Goal: Find specific page/section: Find specific page/section

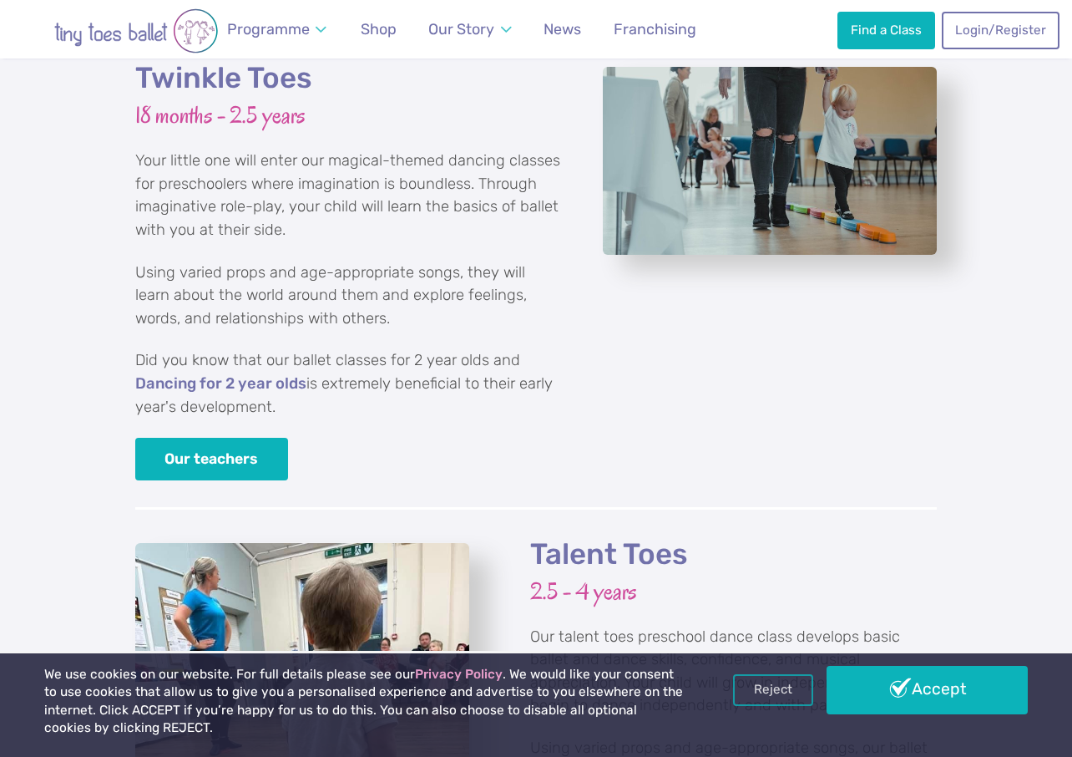
scroll to position [2258, 0]
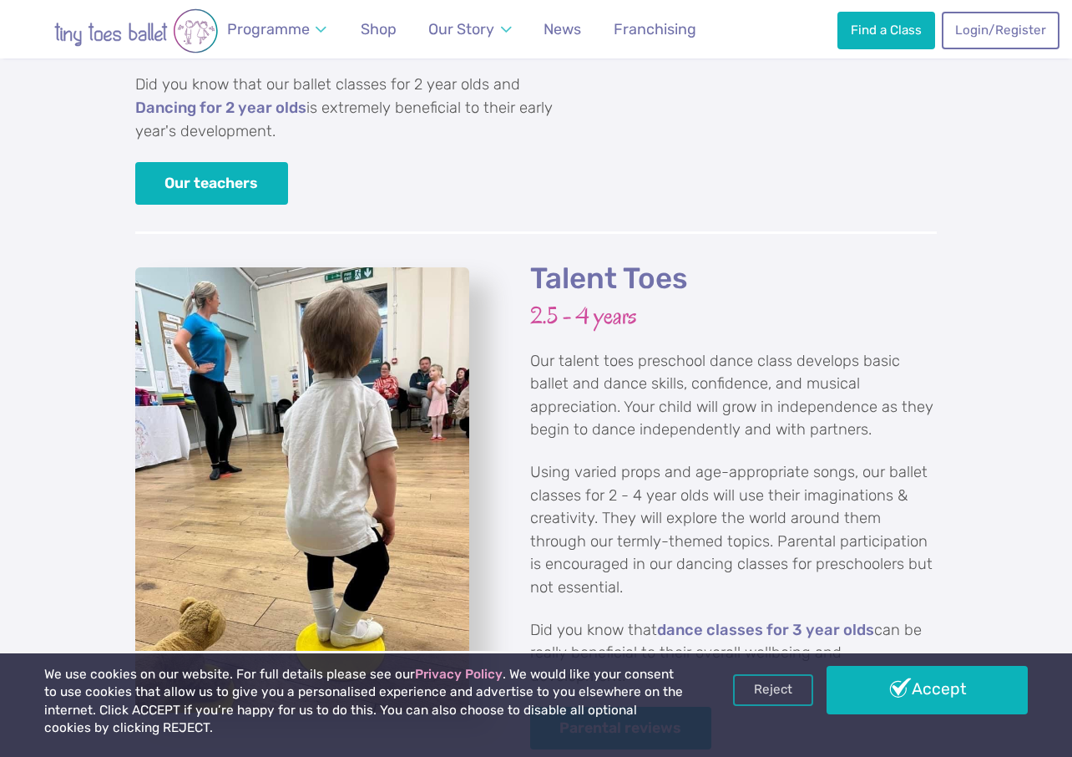
click at [612, 261] on h2 "Talent Toes" at bounding box center [733, 279] width 407 height 37
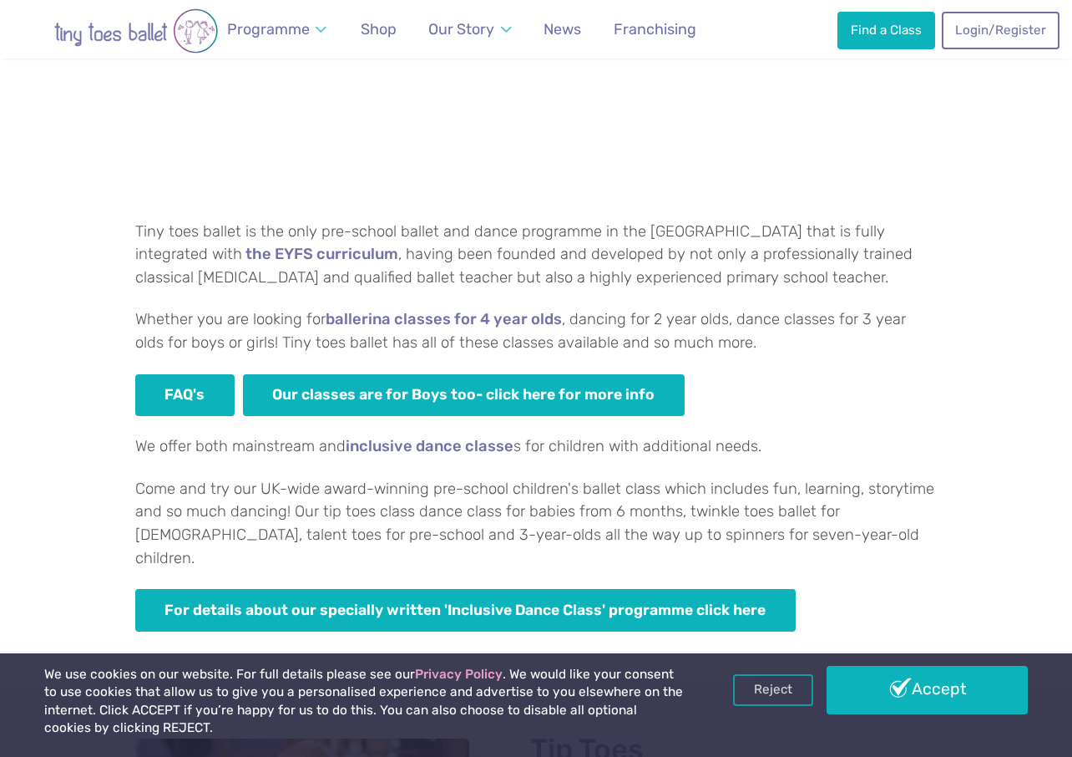
scroll to position [862, 0]
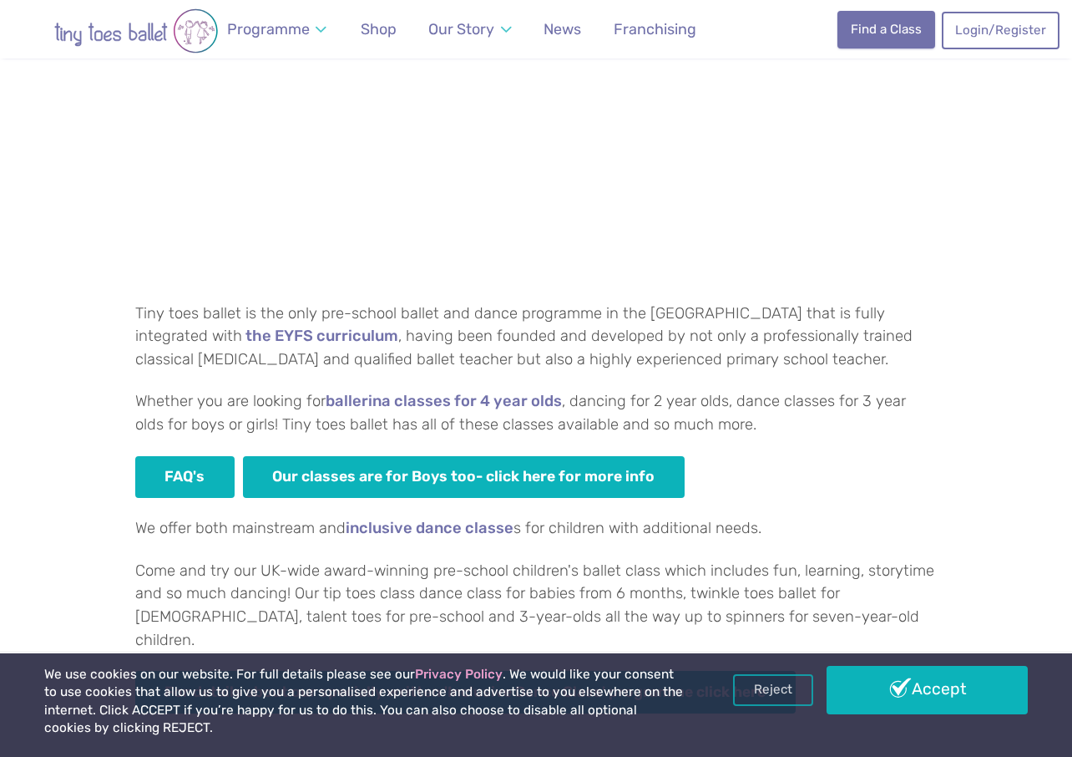
click at [882, 33] on link "Find a Class" at bounding box center [886, 29] width 97 height 37
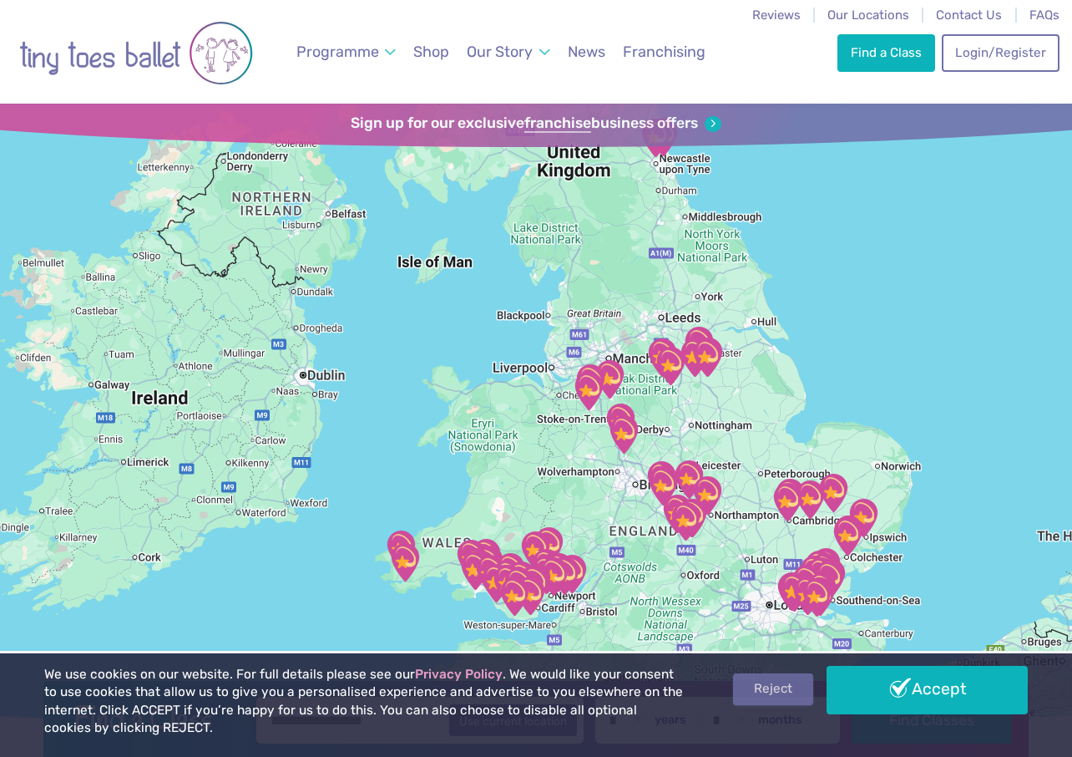
click at [777, 690] on link "Reject" at bounding box center [773, 689] width 80 height 32
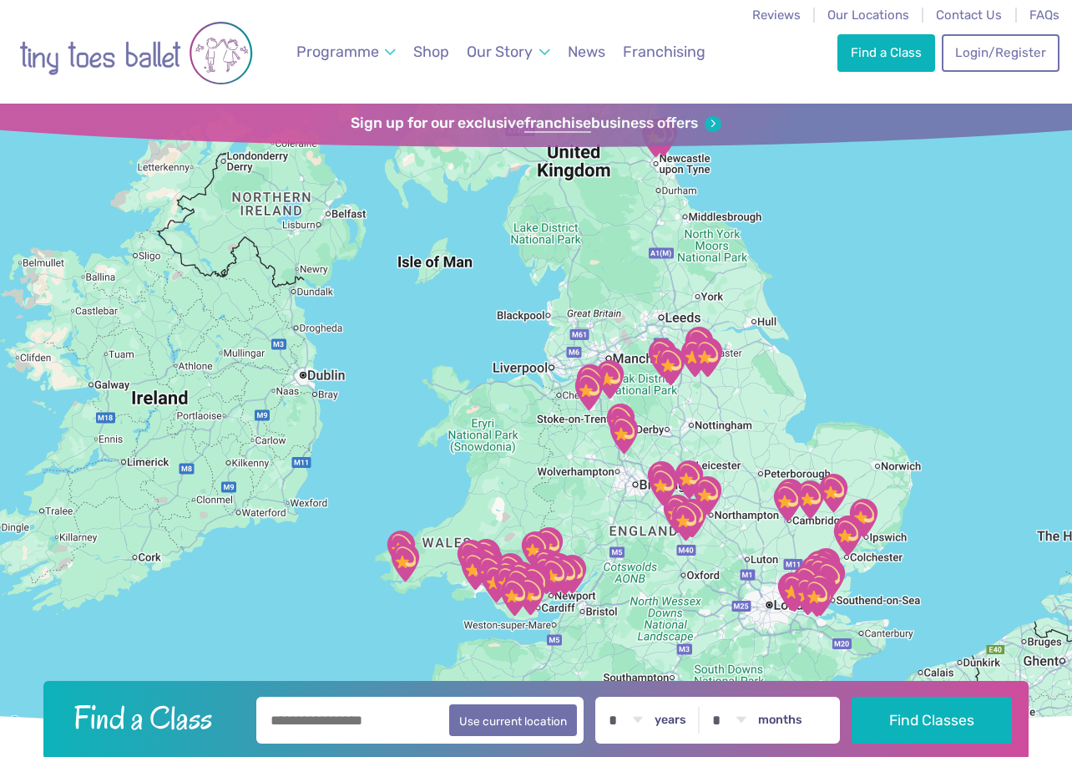
click at [348, 723] on input "text" at bounding box center [419, 720] width 327 height 47
click at [560, 722] on button "Use current location" at bounding box center [513, 719] width 128 height 32
type input "**********"
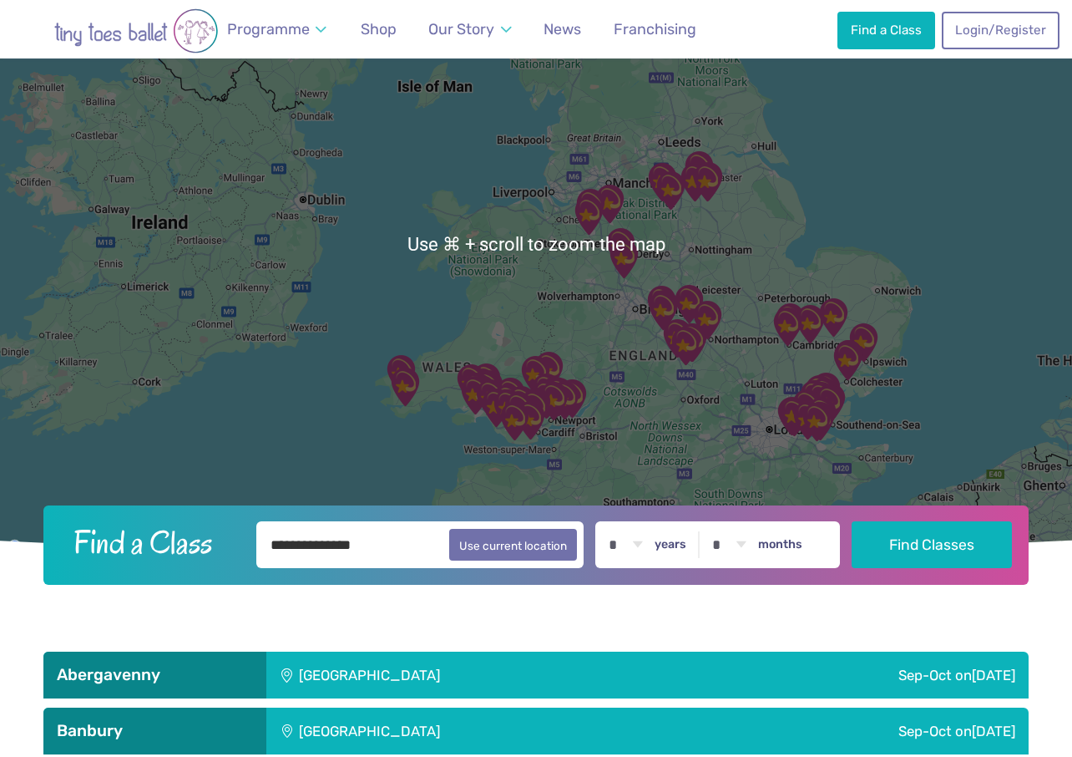
scroll to position [198, 0]
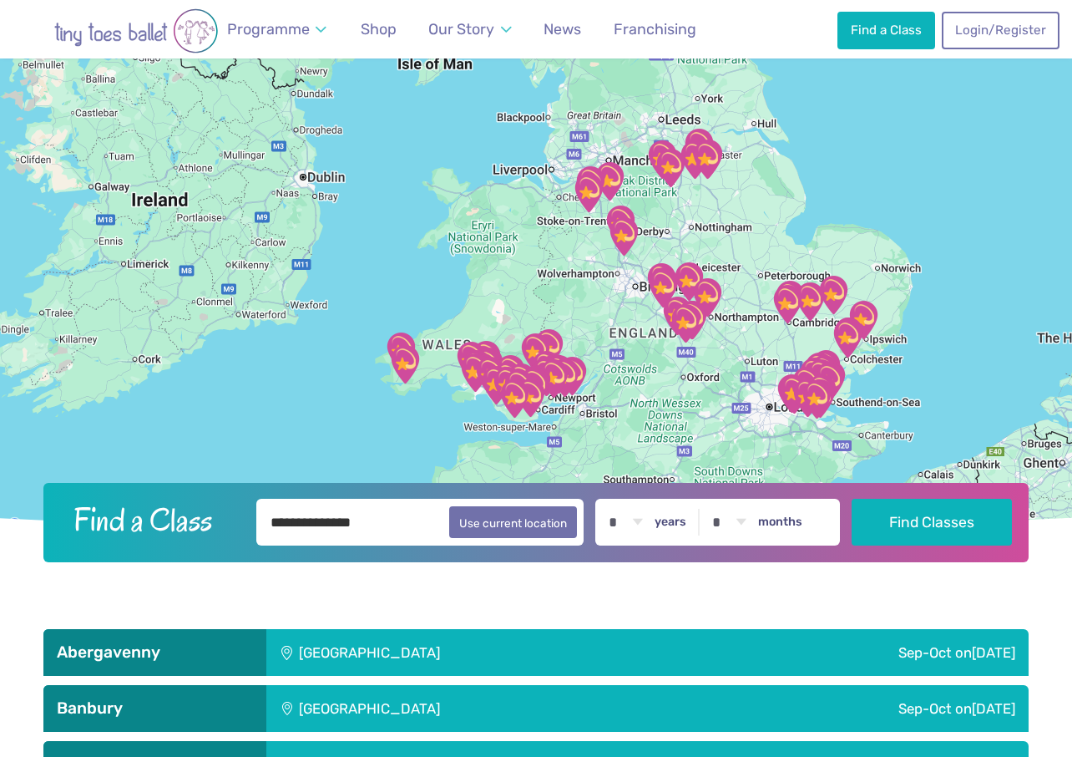
select select "*"
click at [418, 522] on input "**********" at bounding box center [419, 522] width 327 height 47
click at [530, 525] on button "Use current location" at bounding box center [513, 521] width 128 height 32
type input "**********"
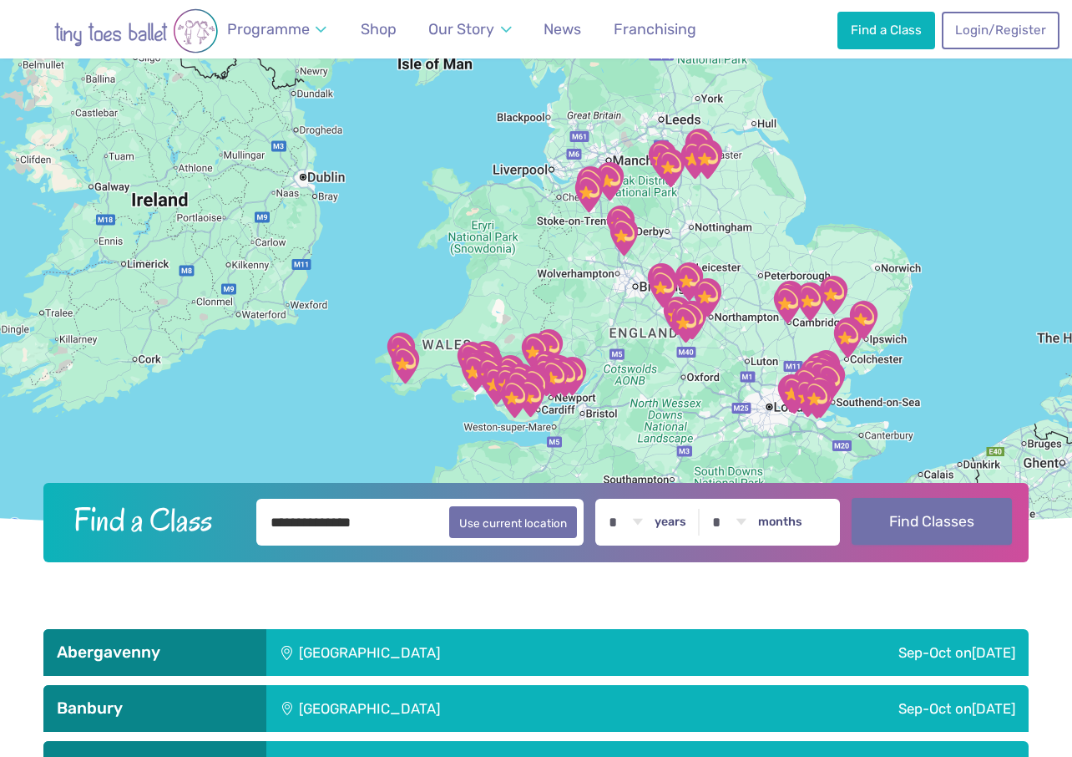
click at [940, 515] on button "Find Classes" at bounding box center [932, 521] width 161 height 47
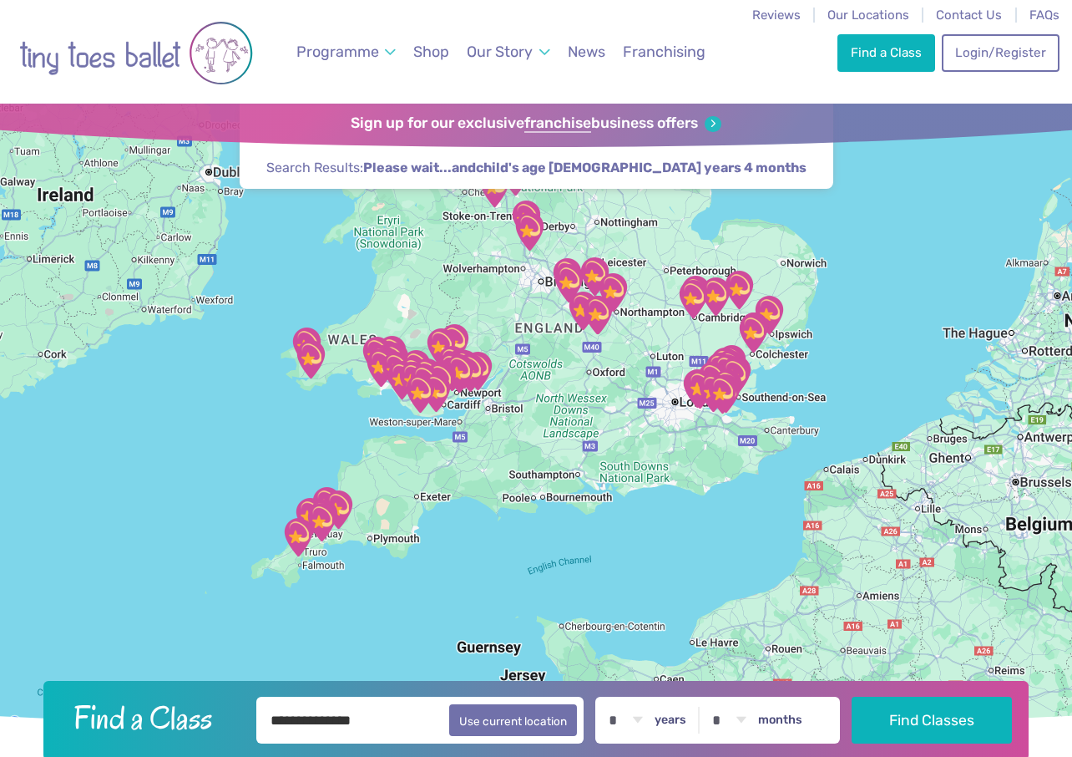
drag, startPoint x: 810, startPoint y: 392, endPoint x: 715, endPoint y: 187, distance: 225.7
click at [715, 186] on div "Find a Class ← Move left → Move right ↑ Move up ↓ Move down + Zoom in - Zoom ou…" at bounding box center [536, 419] width 1072 height 631
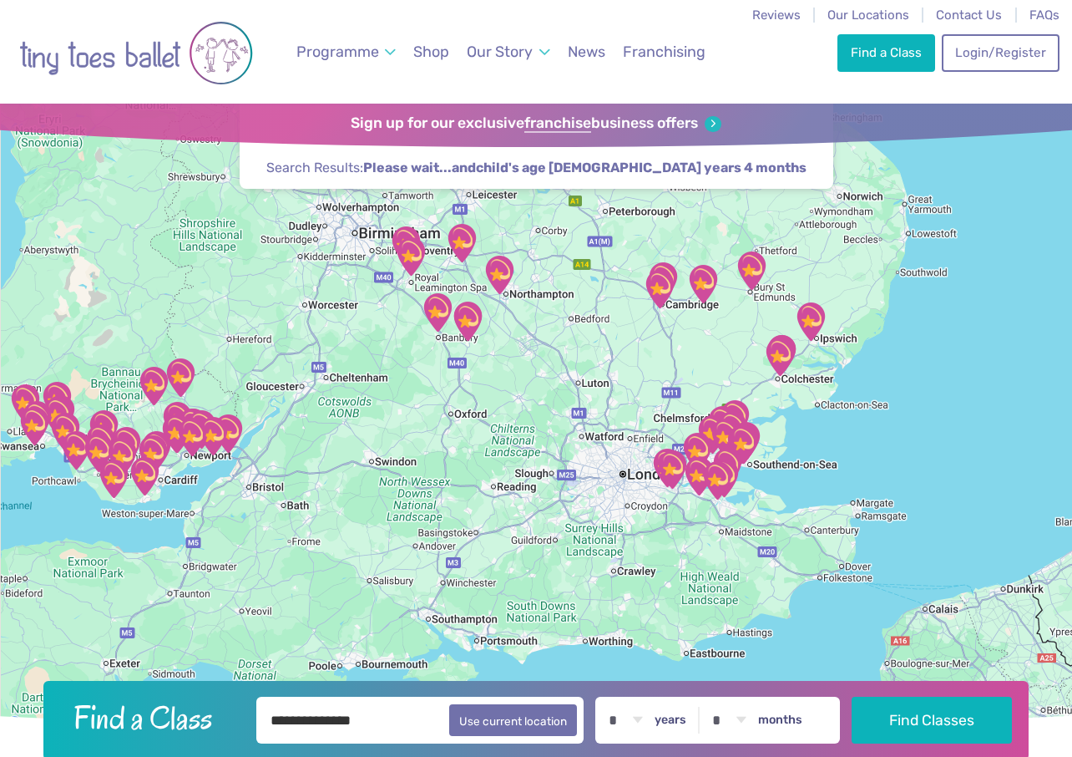
drag, startPoint x: 669, startPoint y: 407, endPoint x: 738, endPoint y: 509, distance: 123.5
click at [738, 509] on div at bounding box center [536, 419] width 1072 height 631
